Goal: Understand process/instructions

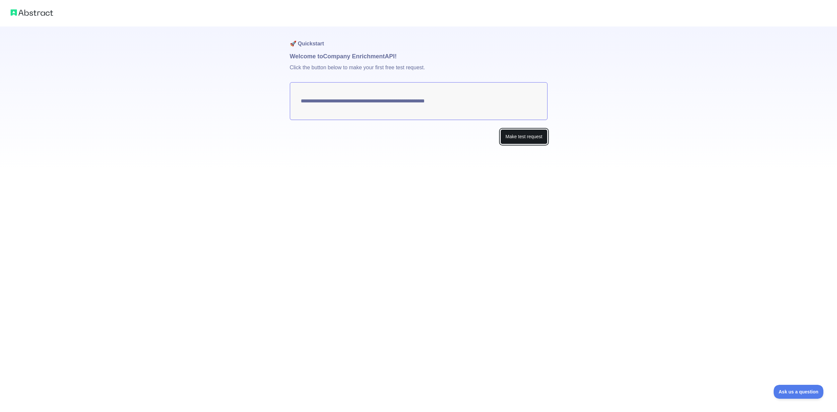
click at [529, 137] on button "Make test request" at bounding box center [524, 136] width 47 height 15
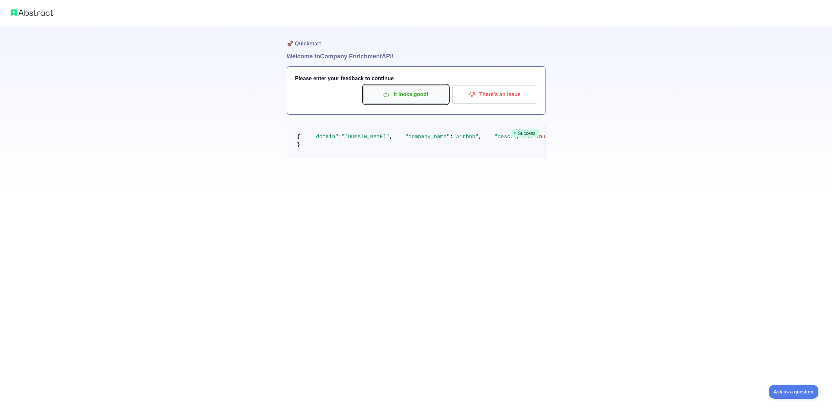
click at [424, 100] on p "It looks good!" at bounding box center [406, 94] width 75 height 11
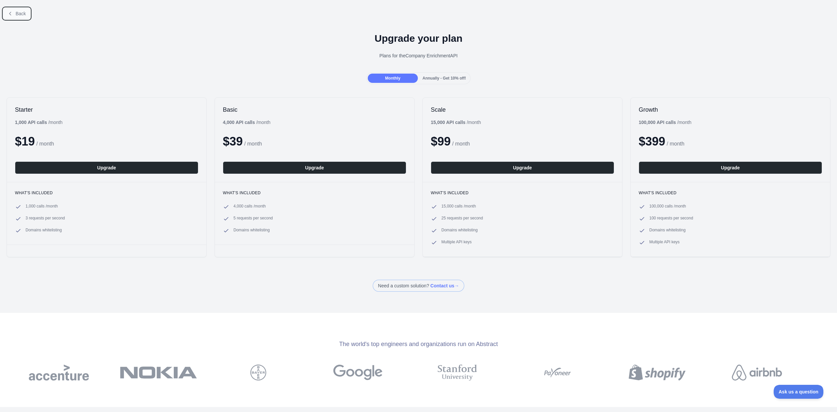
click at [18, 14] on span "Back" at bounding box center [21, 13] width 10 height 5
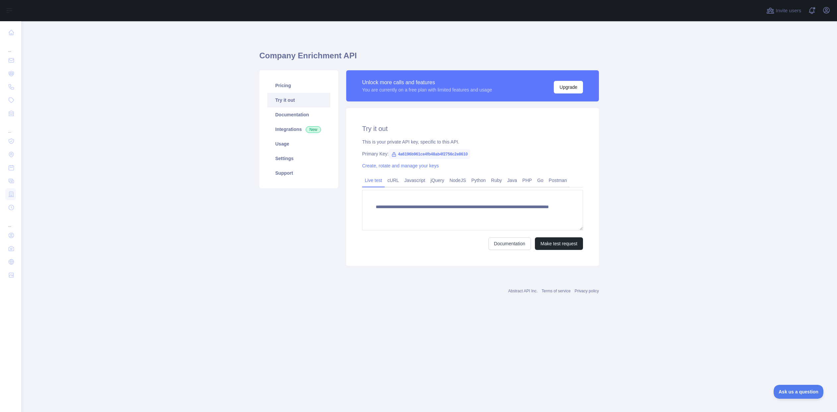
click at [281, 101] on link "Try it out" at bounding box center [298, 100] width 63 height 15
click at [284, 100] on link "Try it out" at bounding box center [298, 100] width 63 height 15
click at [395, 183] on link "cURL" at bounding box center [393, 180] width 17 height 11
click at [413, 183] on link "Javascript" at bounding box center [415, 180] width 26 height 11
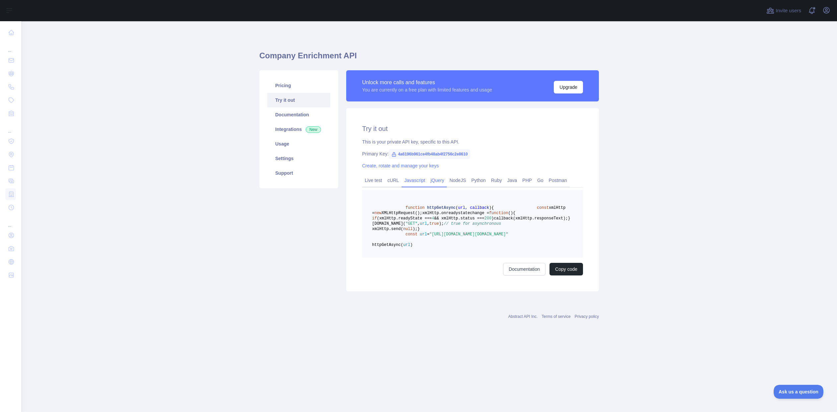
click at [435, 182] on link "jQuery" at bounding box center [437, 180] width 19 height 11
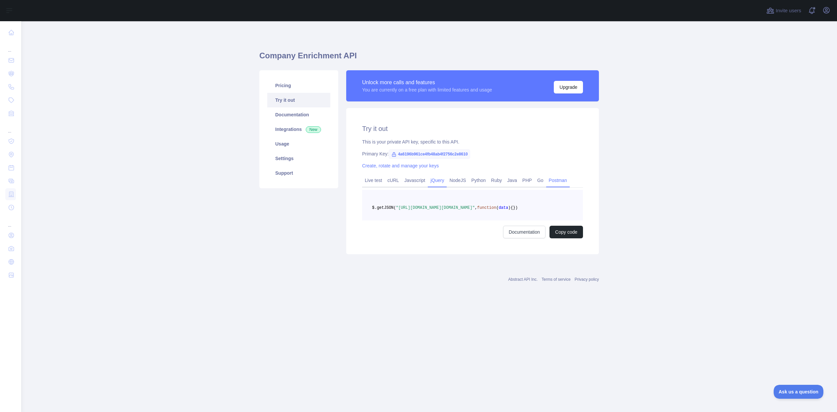
click at [557, 180] on link "Postman" at bounding box center [558, 180] width 24 height 11
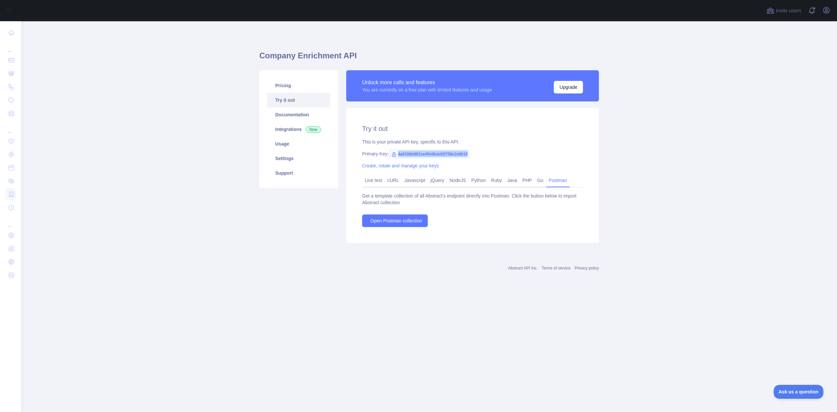
drag, startPoint x: 471, startPoint y: 155, endPoint x: 398, endPoint y: 156, distance: 73.0
click at [398, 156] on div "Primary Key: 4a6196b961ce4fb48ab4f2756c2e8610" at bounding box center [472, 154] width 221 height 7
copy span "4a6196b961ce4fb48ab4f2756c2e8610"
click at [401, 225] on link "Open Postman collection" at bounding box center [395, 221] width 66 height 13
click at [461, 236] on div "Try it out This is your private API key, specific to this API. Primary Key: 4a6…" at bounding box center [472, 175] width 253 height 135
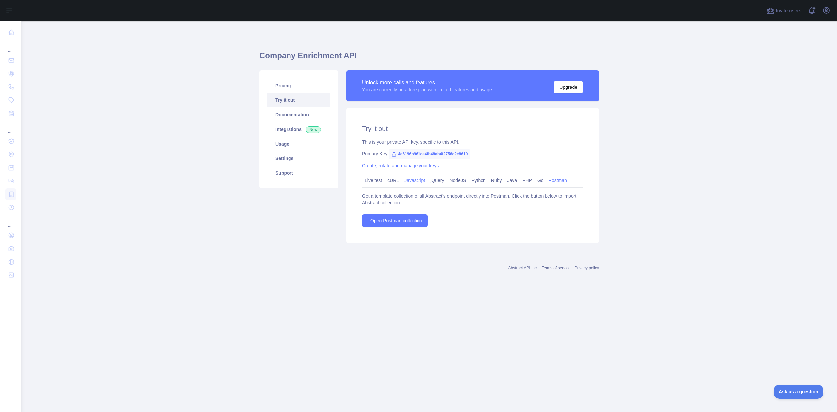
click at [416, 183] on link "Javascript" at bounding box center [415, 180] width 26 height 11
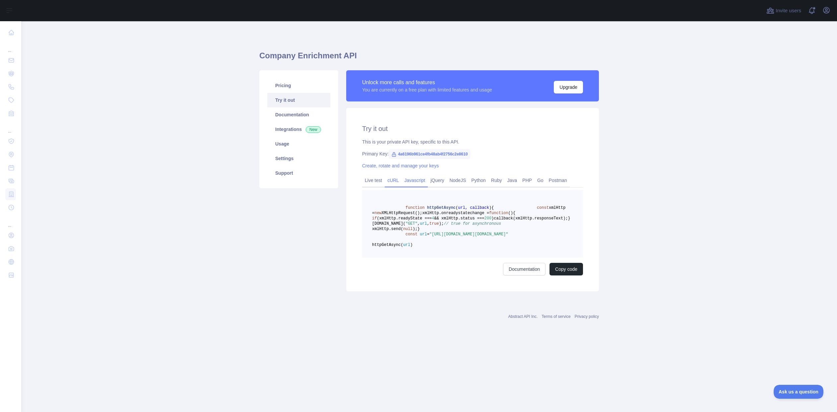
click at [388, 180] on link "cURL" at bounding box center [393, 180] width 17 height 11
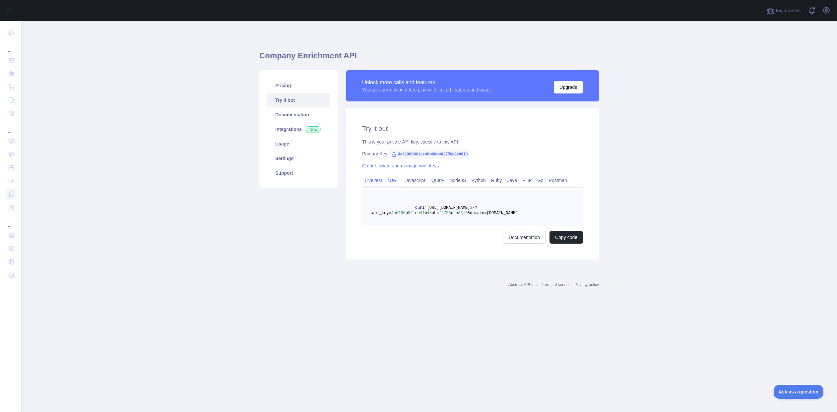
click at [375, 183] on link "Live test" at bounding box center [373, 180] width 23 height 11
click at [389, 182] on link "cURL" at bounding box center [393, 180] width 17 height 11
click at [411, 180] on link "Javascript" at bounding box center [415, 180] width 26 height 11
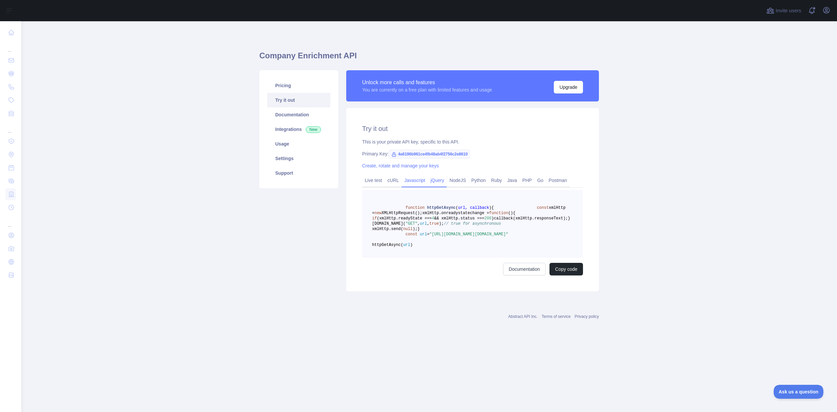
click at [435, 179] on link "jQuery" at bounding box center [437, 180] width 19 height 11
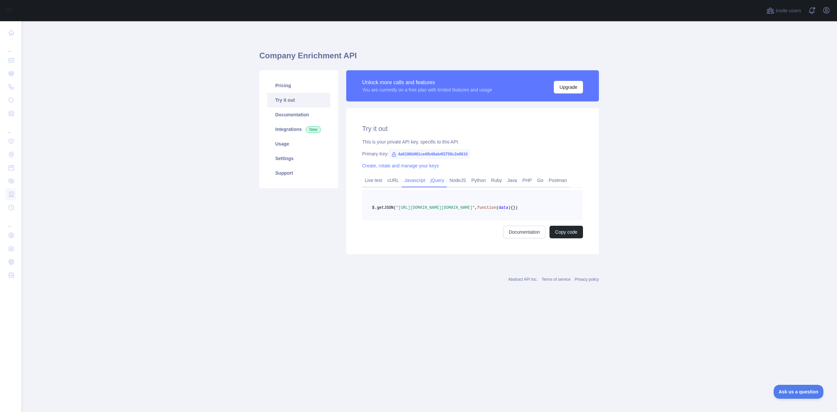
click at [420, 179] on link "Javascript" at bounding box center [415, 180] width 26 height 11
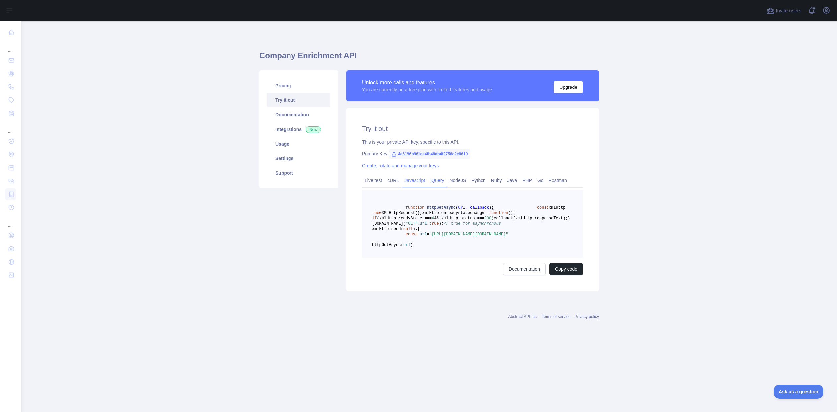
click at [434, 180] on link "jQuery" at bounding box center [437, 180] width 19 height 11
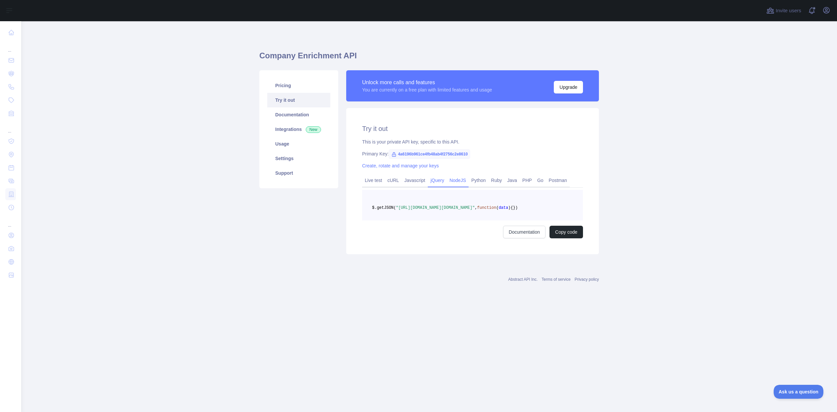
click at [453, 180] on link "NodeJS" at bounding box center [458, 180] width 22 height 11
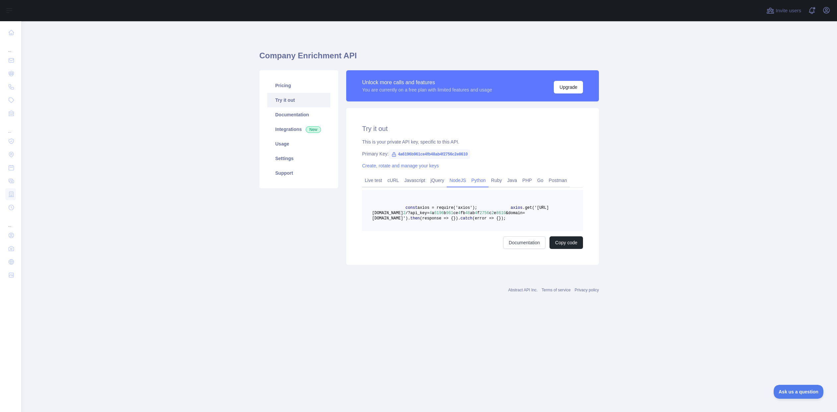
click at [477, 180] on link "Python" at bounding box center [479, 180] width 20 height 11
click at [494, 181] on link "Ruby" at bounding box center [497, 180] width 16 height 11
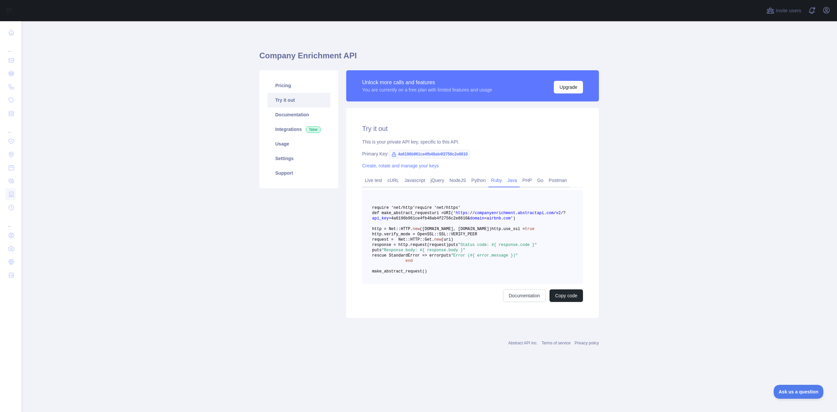
click at [509, 182] on link "Java" at bounding box center [512, 180] width 15 height 11
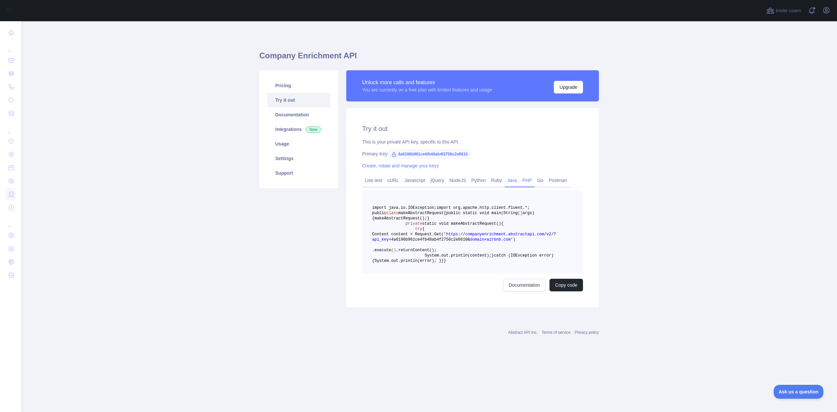
click at [520, 181] on link "PHP" at bounding box center [527, 180] width 15 height 11
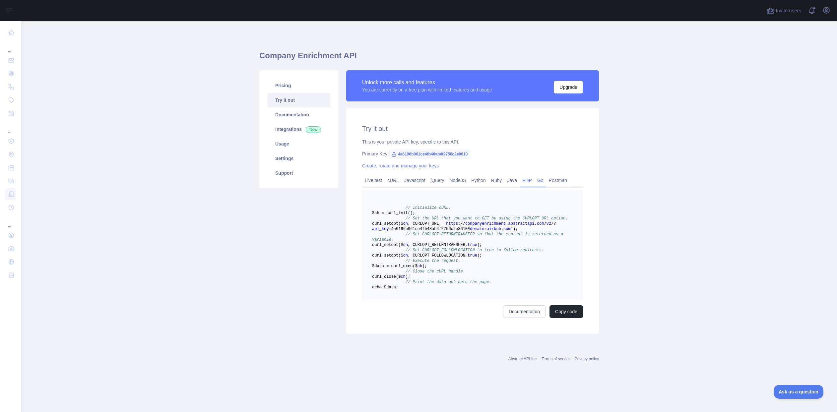
click at [535, 181] on link "Go" at bounding box center [541, 180] width 12 height 11
